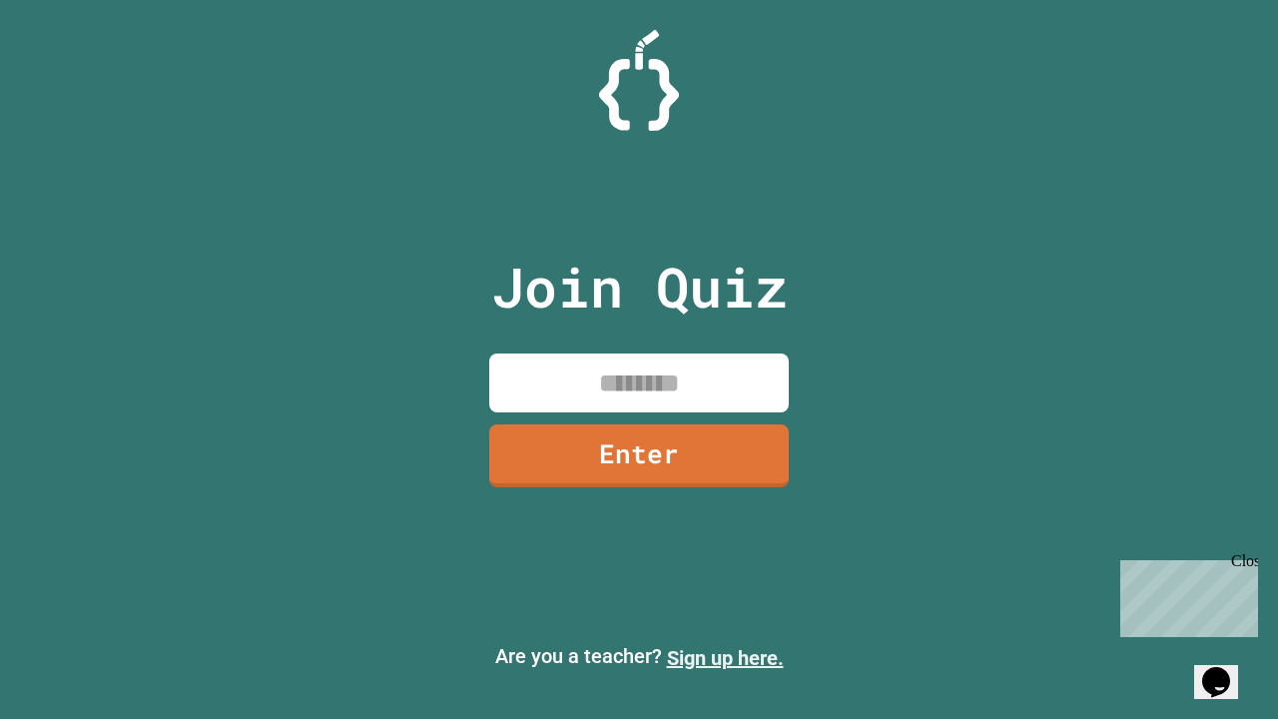
click at [725, 658] on link "Sign up here." at bounding box center [725, 658] width 117 height 24
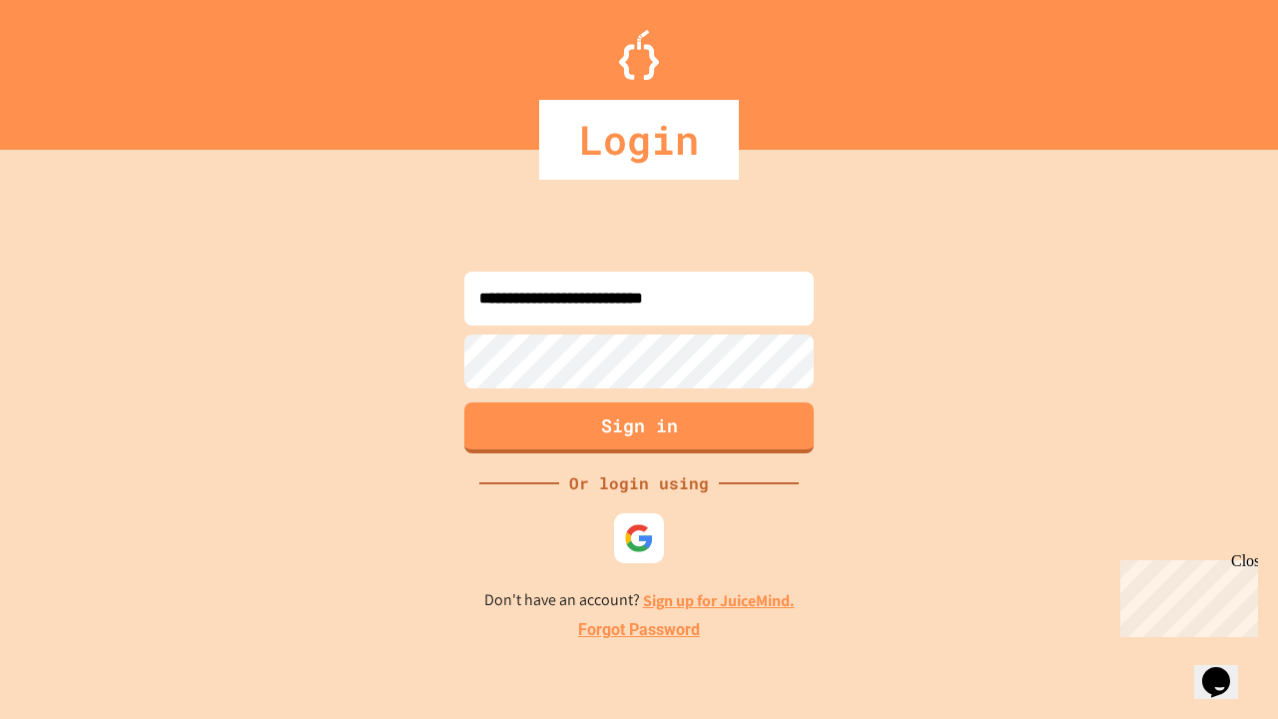
type input "**********"
